Goal: Task Accomplishment & Management: Use online tool/utility

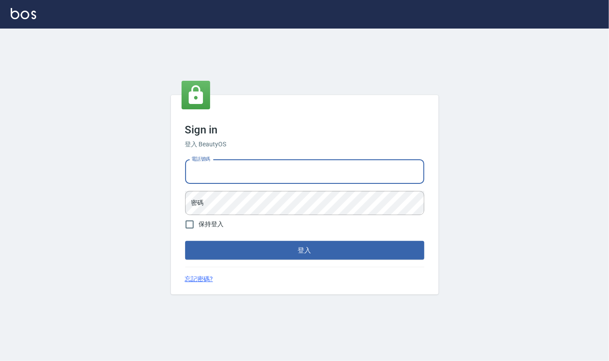
click at [254, 175] on input "電話號碼" at bounding box center [304, 172] width 239 height 24
type input "24212651"
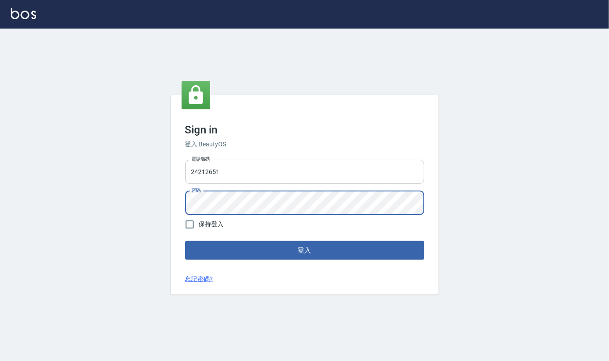
click at [185, 241] on button "登入" at bounding box center [304, 250] width 239 height 19
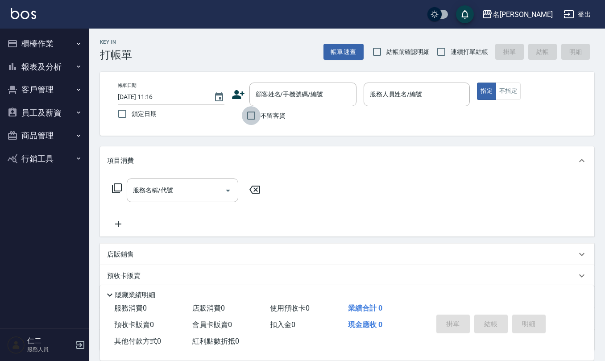
click at [253, 114] on input "不留客資" at bounding box center [251, 115] width 19 height 19
checkbox input "true"
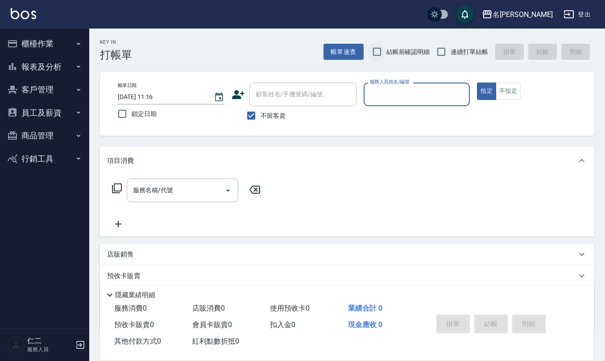
click at [380, 49] on input "結帳前確認明細" at bounding box center [377, 51] width 19 height 19
checkbox input "true"
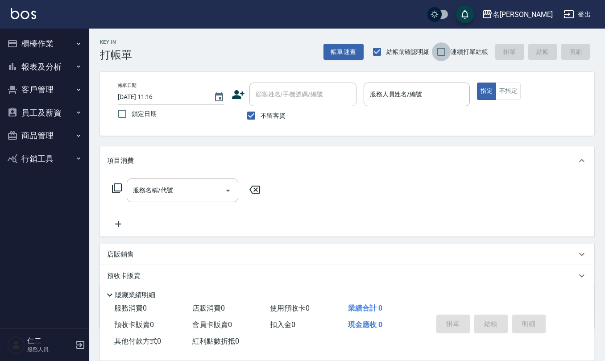
click at [444, 55] on input "連續打單結帳" at bounding box center [441, 51] width 19 height 19
checkbox input "true"
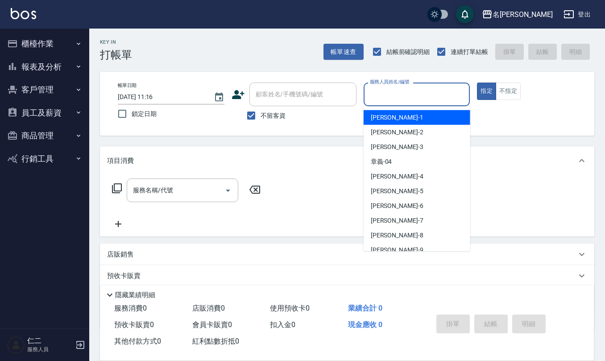
click at [403, 95] on input "服務人員姓名/編號" at bounding box center [417, 95] width 99 height 16
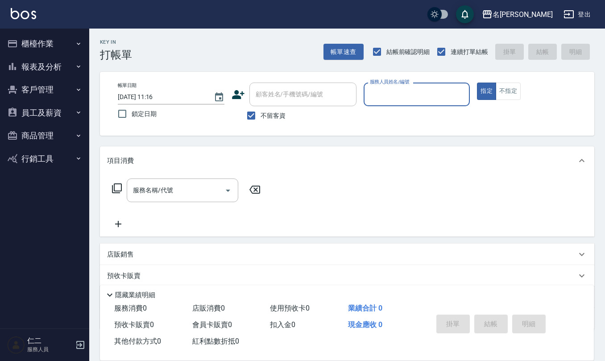
click at [403, 95] on input "服務人員姓名/編號" at bounding box center [417, 95] width 99 height 16
